Goal: Use online tool/utility: Utilize a website feature to perform a specific function

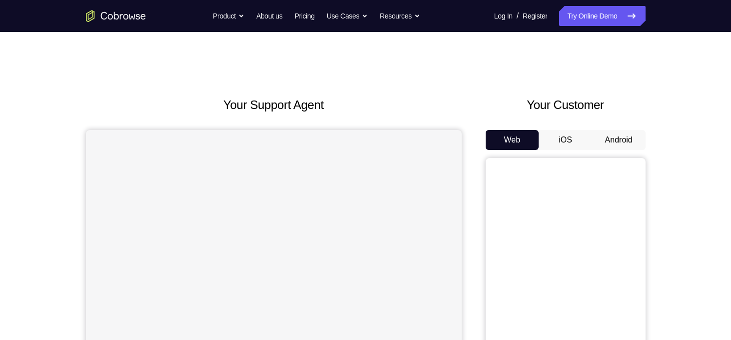
scroll to position [36, 0]
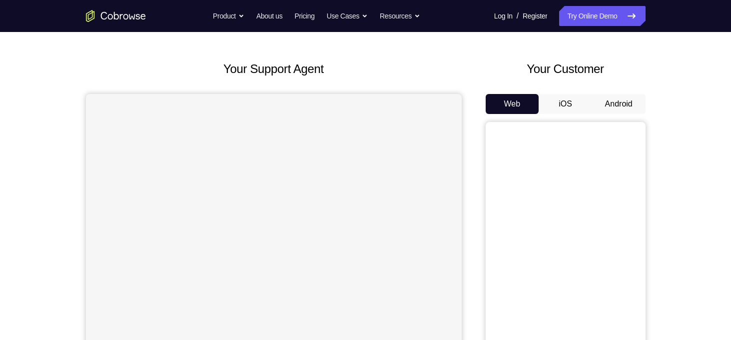
click at [607, 98] on button "Android" at bounding box center [618, 104] width 53 height 20
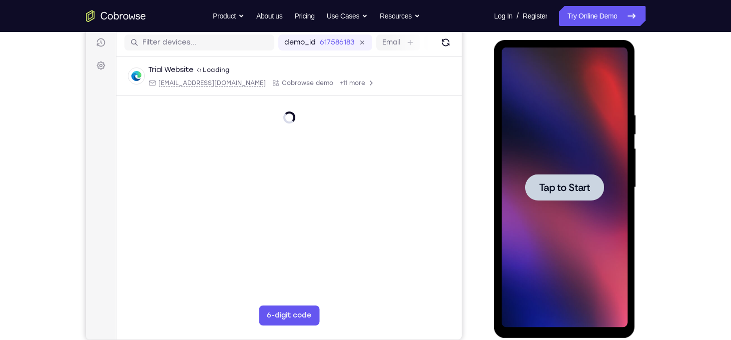
scroll to position [0, 0]
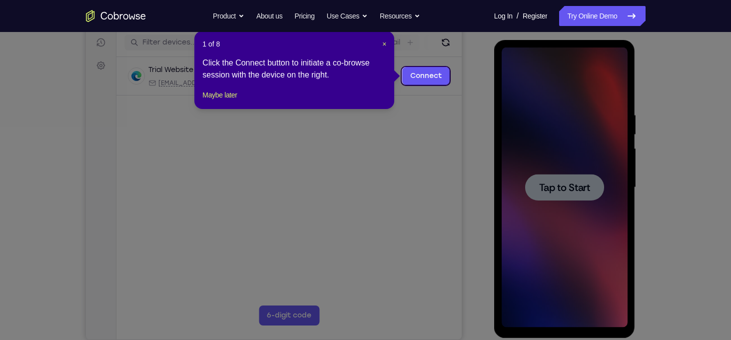
click at [574, 179] on icon at bounding box center [369, 170] width 739 height 340
click at [232, 101] on button "Maybe later" at bounding box center [219, 95] width 34 height 12
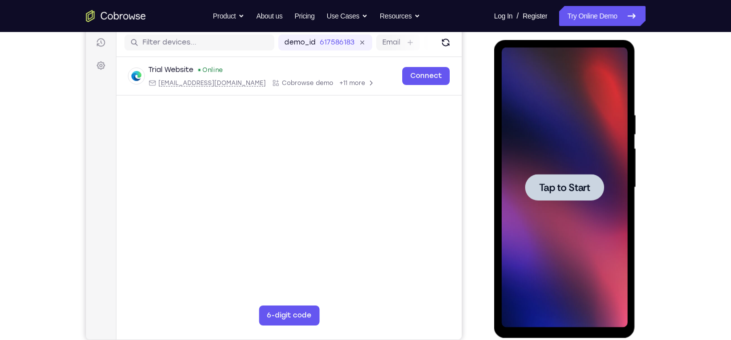
click at [576, 182] on span "Tap to Start" at bounding box center [564, 187] width 51 height 10
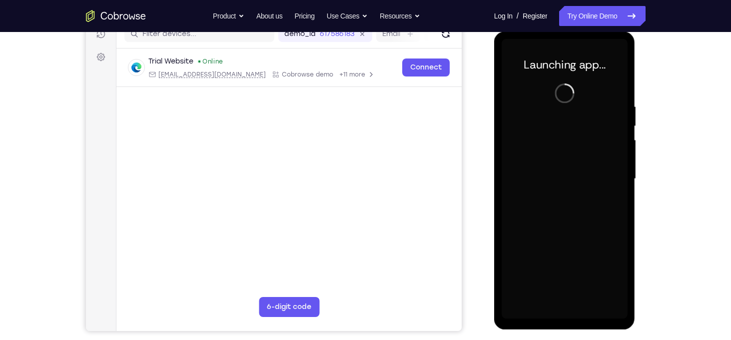
scroll to position [134, 0]
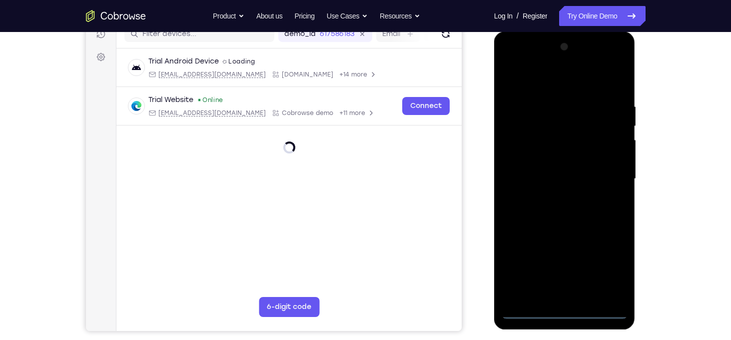
click at [558, 307] on div at bounding box center [565, 179] width 126 height 280
click at [565, 310] on div at bounding box center [565, 179] width 126 height 280
click at [609, 266] on div at bounding box center [565, 179] width 126 height 280
click at [556, 83] on div at bounding box center [565, 179] width 126 height 280
click at [611, 174] on div at bounding box center [565, 179] width 126 height 280
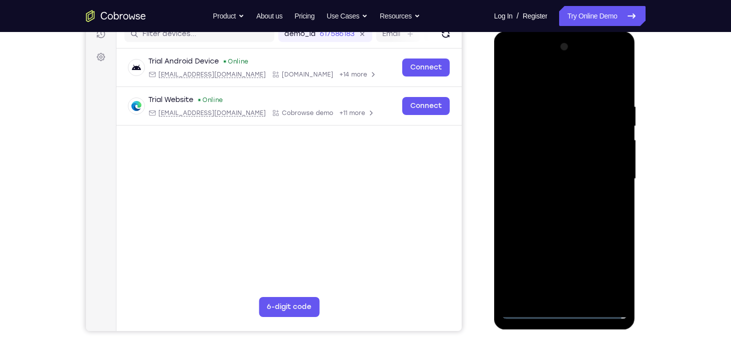
click at [554, 195] on div at bounding box center [565, 179] width 126 height 280
click at [551, 228] on div at bounding box center [565, 179] width 126 height 280
click at [562, 133] on div at bounding box center [565, 179] width 126 height 280
click at [551, 151] on div at bounding box center [565, 179] width 126 height 280
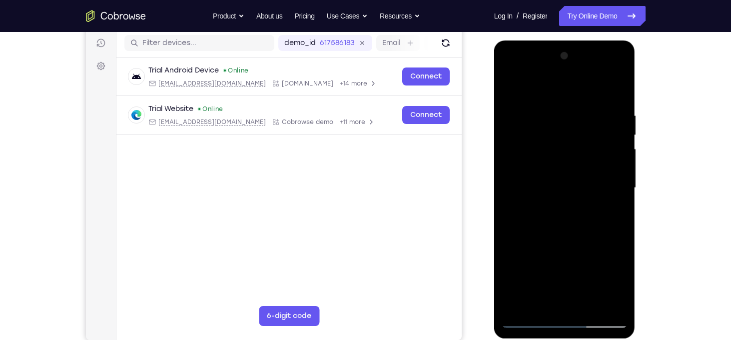
scroll to position [125, 0]
click at [560, 222] on div at bounding box center [565, 187] width 126 height 280
click at [558, 148] on div at bounding box center [565, 187] width 126 height 280
click at [544, 163] on div at bounding box center [565, 187] width 126 height 280
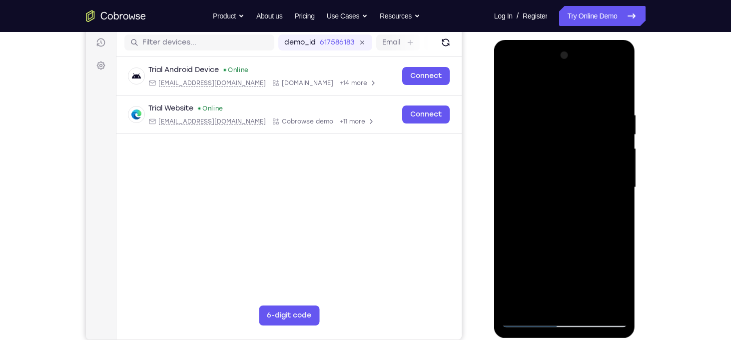
click at [547, 110] on div at bounding box center [565, 187] width 126 height 280
click at [578, 228] on div at bounding box center [565, 187] width 126 height 280
click at [558, 118] on div at bounding box center [565, 187] width 126 height 280
click at [611, 164] on div at bounding box center [565, 187] width 126 height 280
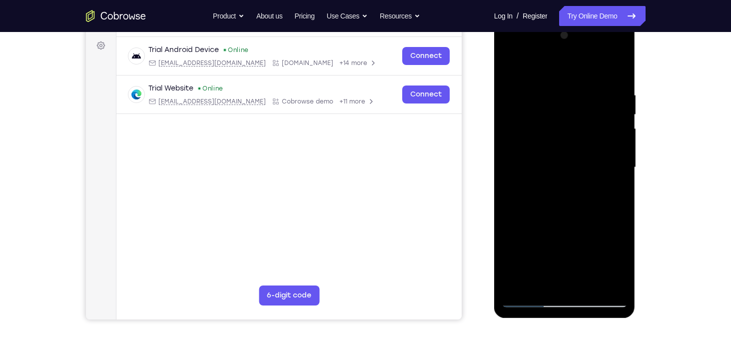
scroll to position [146, 0]
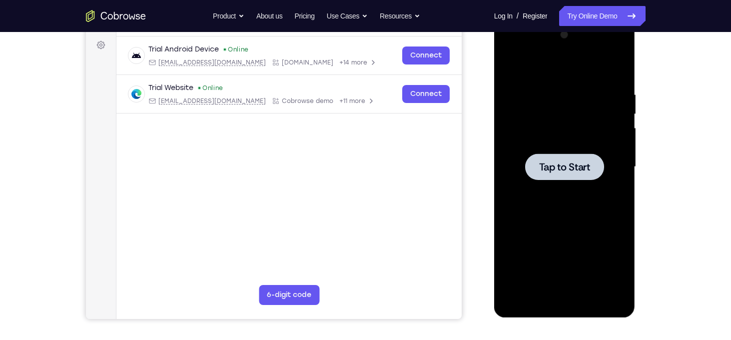
click at [552, 143] on div at bounding box center [565, 167] width 126 height 280
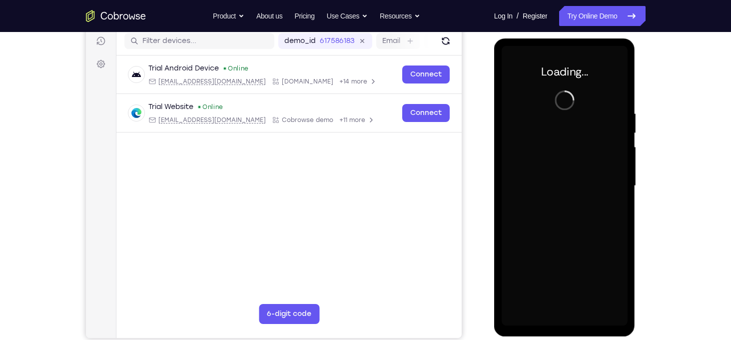
scroll to position [131, 0]
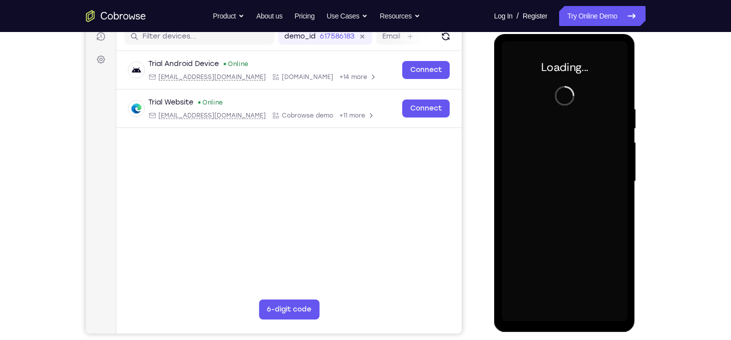
drag, startPoint x: 573, startPoint y: 34, endPoint x: 582, endPoint y: 16, distance: 20.1
click at [582, 34] on html "Online web based iOS Simulators and Android Emulators. Run iPhone, iPad, Mobile…" at bounding box center [565, 184] width 142 height 300
click at [583, 16] on link "Try Online Demo" at bounding box center [602, 16] width 86 height 20
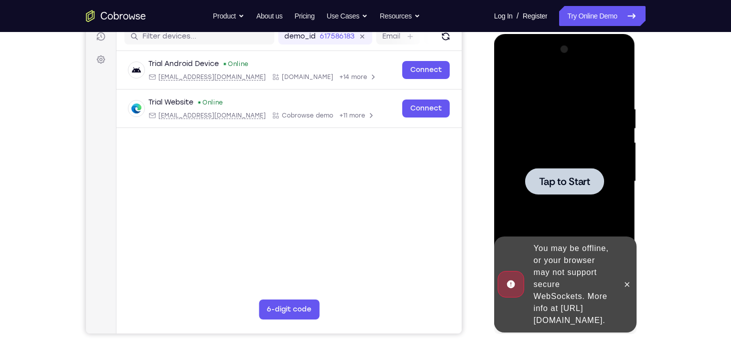
click at [621, 160] on div at bounding box center [565, 181] width 126 height 280
click at [576, 182] on span "Tap to Start" at bounding box center [564, 181] width 51 height 10
click at [622, 279] on button at bounding box center [627, 284] width 16 height 16
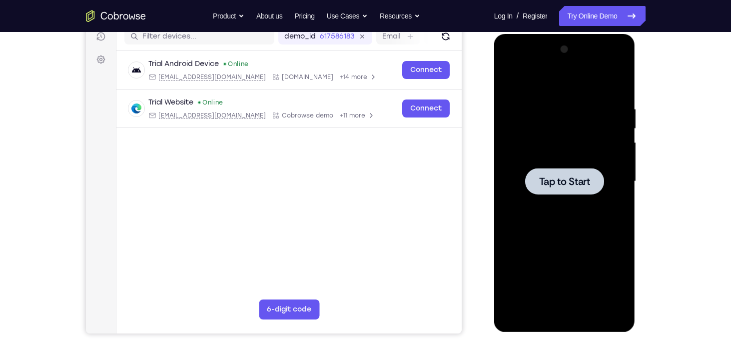
click at [575, 208] on div at bounding box center [565, 181] width 126 height 280
click at [578, 170] on div at bounding box center [564, 181] width 79 height 26
click at [571, 179] on span "Tap to Start" at bounding box center [564, 181] width 51 height 10
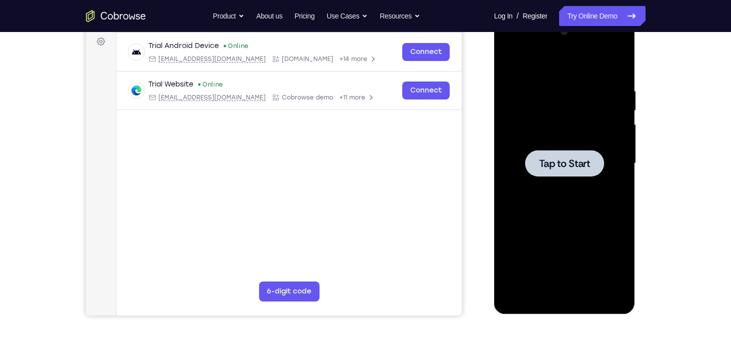
click at [571, 179] on div at bounding box center [565, 163] width 126 height 280
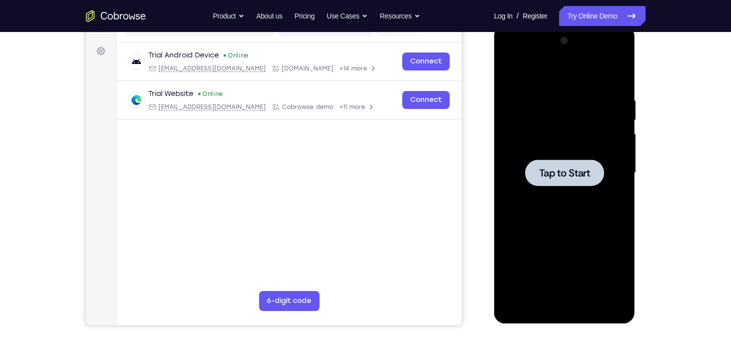
scroll to position [139, 0]
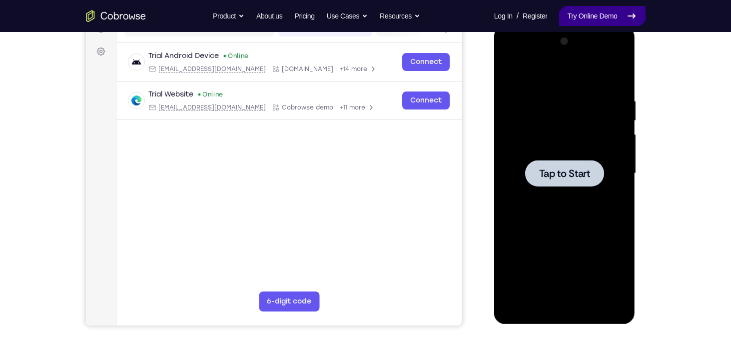
click at [611, 17] on link "Try Online Demo" at bounding box center [602, 16] width 86 height 20
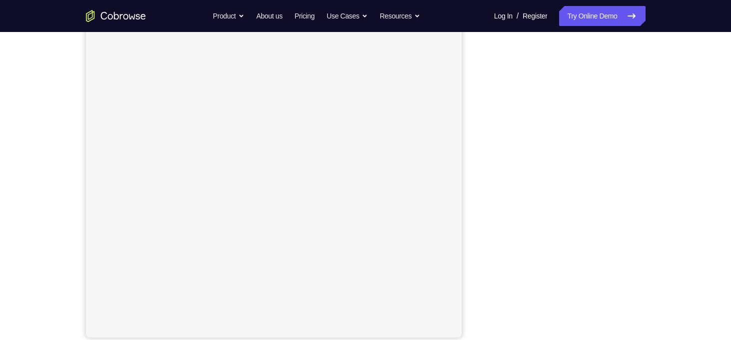
scroll to position [128, 0]
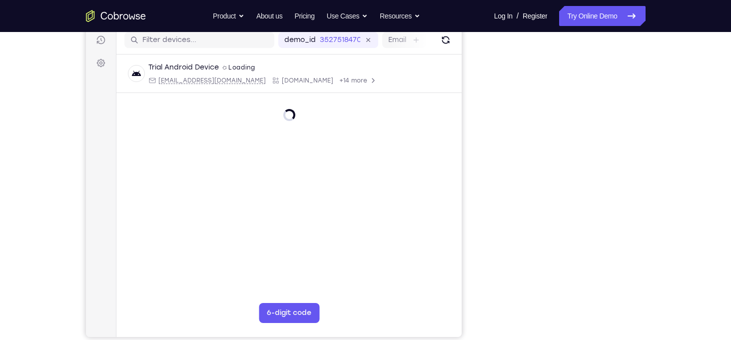
click at [677, 177] on div "Your Support Agent Your Customer Web iOS Android Next Steps We’d be happy to gi…" at bounding box center [366, 233] width 640 height 659
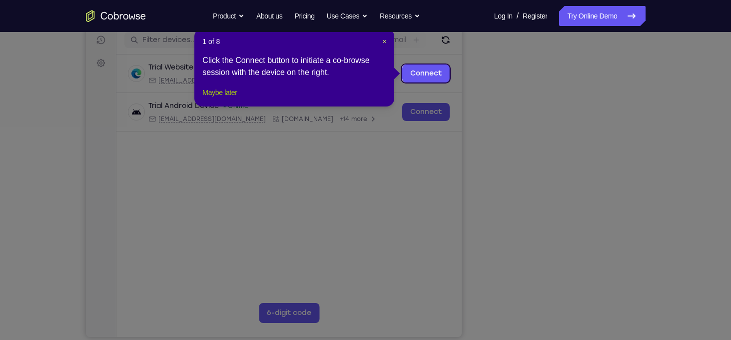
click at [237, 98] on button "Maybe later" at bounding box center [219, 92] width 34 height 12
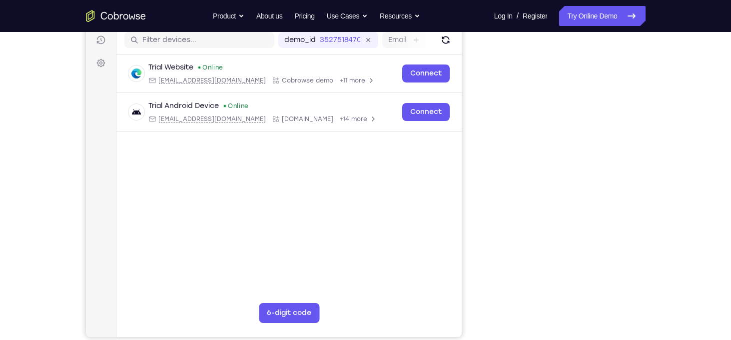
click at [670, 229] on div "Your Support Agent Your Customer Web iOS Android Next Steps We’d be happy to gi…" at bounding box center [366, 233] width 640 height 659
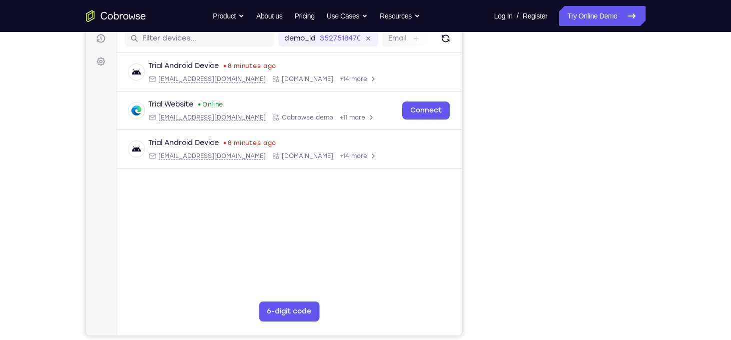
scroll to position [130, 0]
